Goal: Task Accomplishment & Management: Use online tool/utility

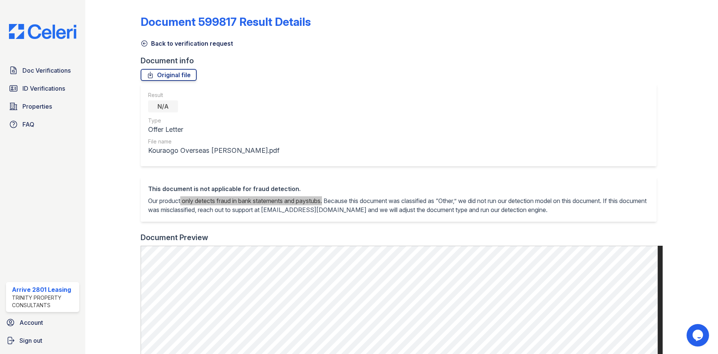
scroll to position [234, 0]
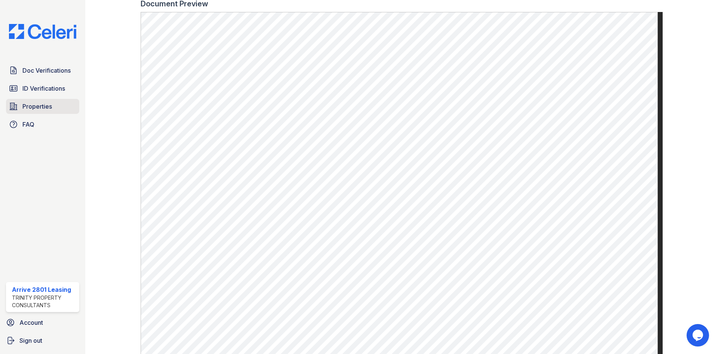
click at [37, 108] on span "Properties" at bounding box center [37, 106] width 30 height 9
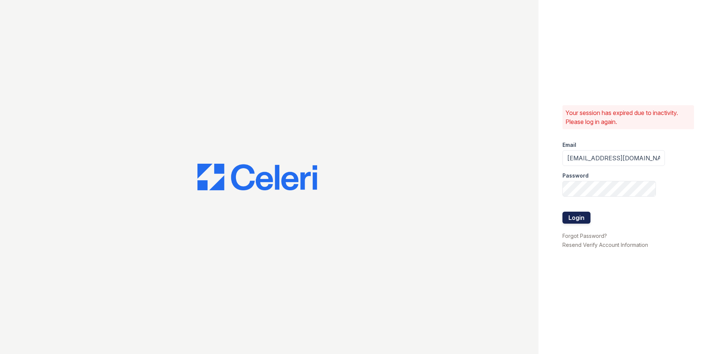
click at [572, 215] on button "Login" at bounding box center [577, 217] width 28 height 12
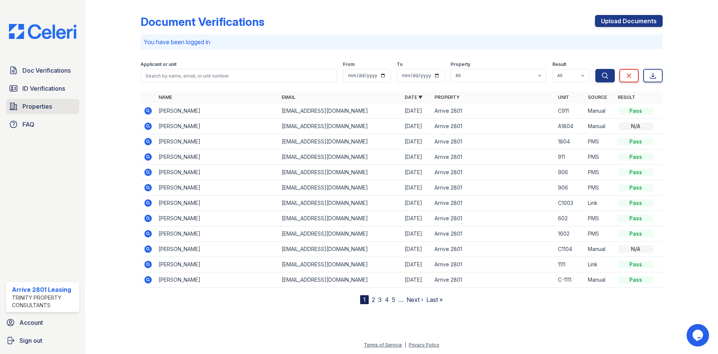
click at [49, 107] on span "Properties" at bounding box center [37, 106] width 30 height 9
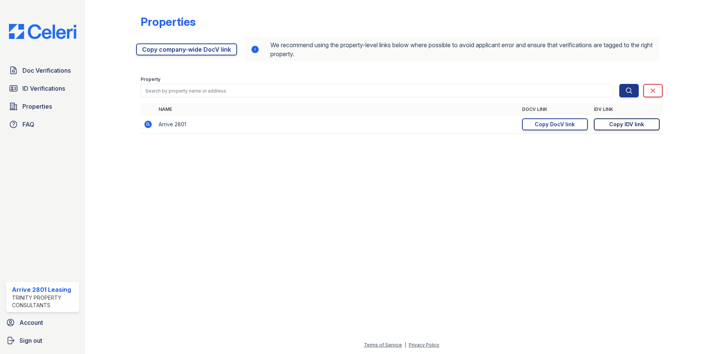
click at [614, 126] on div "Copy IDV link" at bounding box center [627, 123] width 35 height 7
click at [644, 125] on link "Copy IDV link Copy link" at bounding box center [627, 124] width 66 height 12
